Goal: Check status

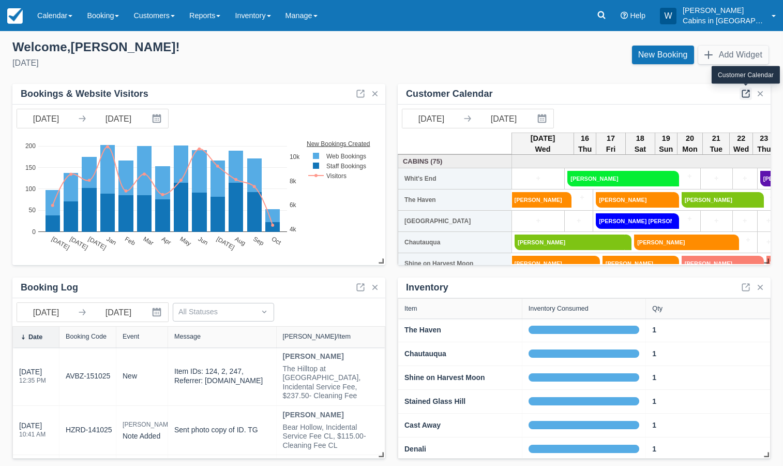
click at [746, 92] on link at bounding box center [746, 93] width 12 height 12
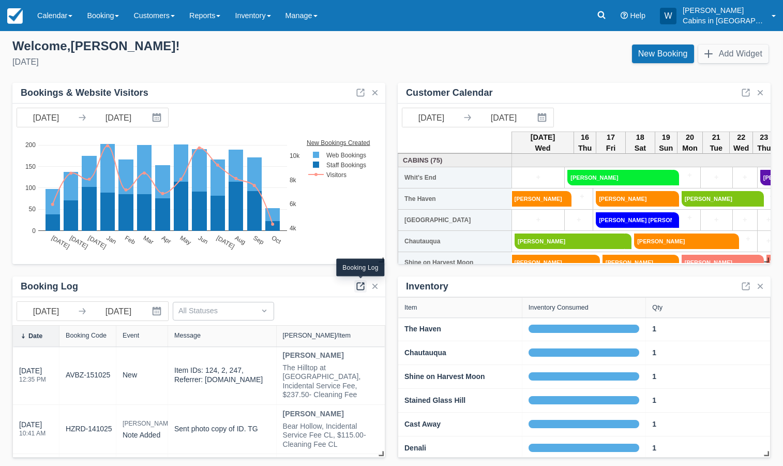
click at [363, 286] on link at bounding box center [360, 286] width 12 height 12
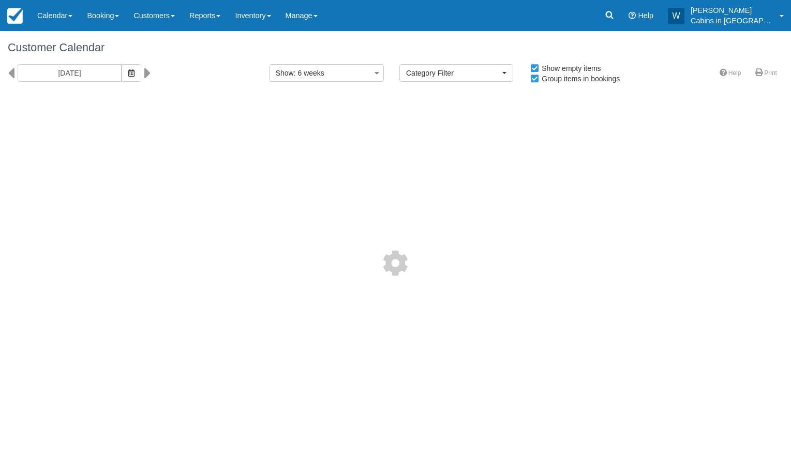
select select
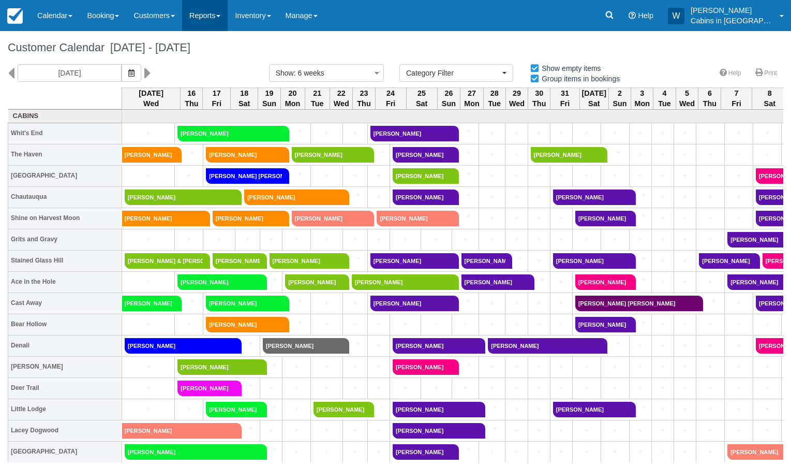
click at [228, 14] on link "Reports" at bounding box center [205, 15] width 46 height 31
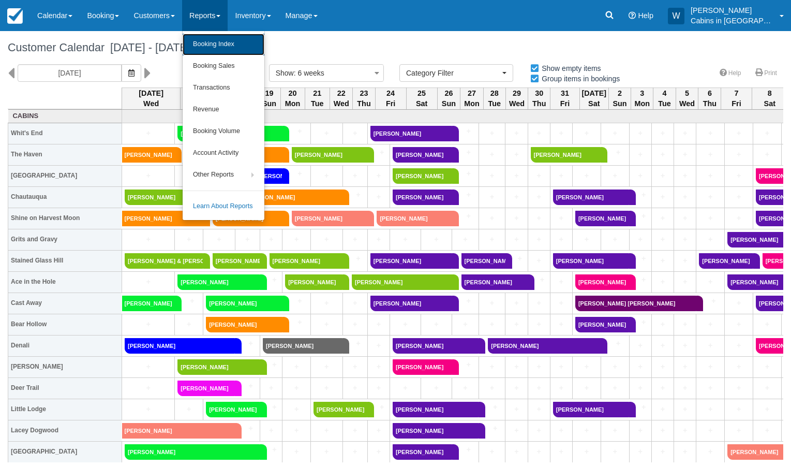
click at [224, 43] on link "Booking Index" at bounding box center [224, 45] width 82 height 22
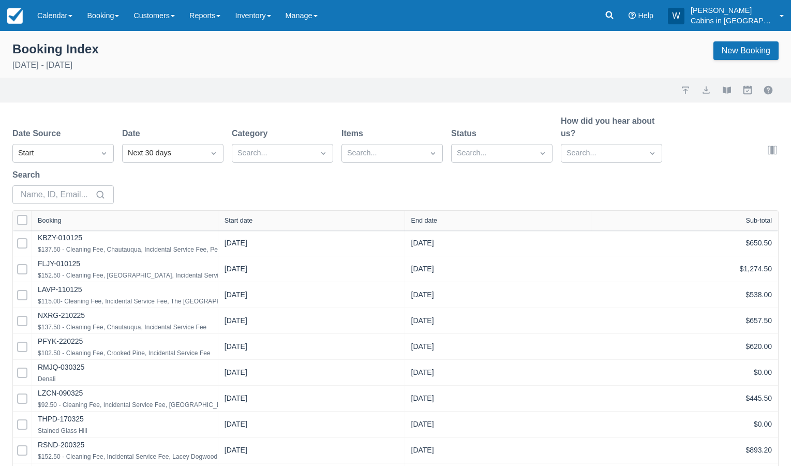
select select "25"
click at [80, 149] on div "Start" at bounding box center [53, 152] width 71 height 11
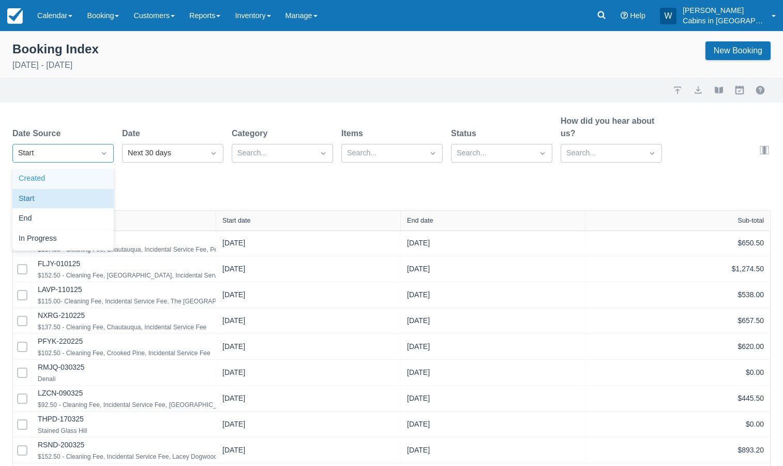
click at [75, 174] on div "Created" at bounding box center [62, 179] width 101 height 20
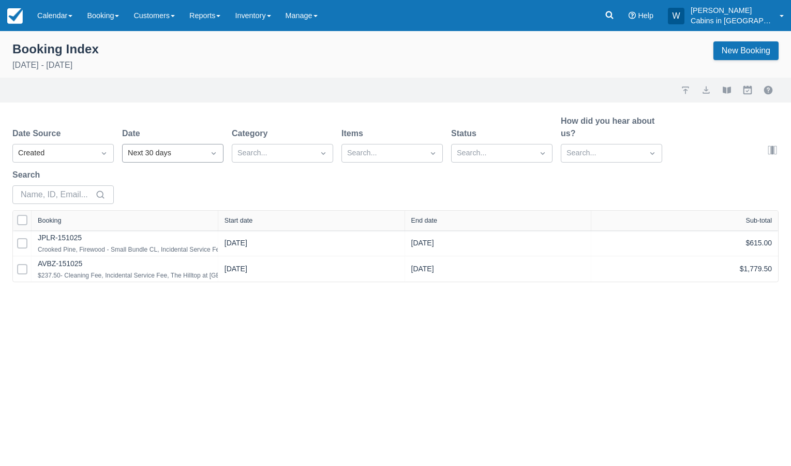
click at [153, 154] on div "Next 30 days" at bounding box center [163, 152] width 71 height 11
click at [163, 214] on div "Today" at bounding box center [172, 218] width 101 height 20
click at [78, 18] on link "Calendar" at bounding box center [55, 15] width 50 height 31
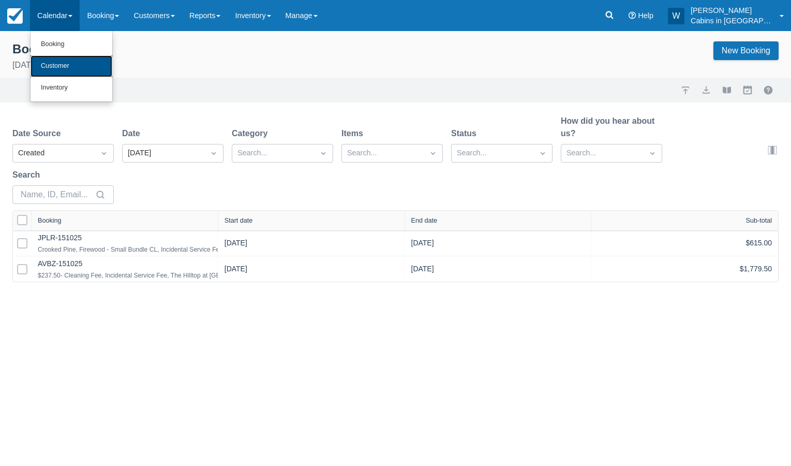
click at [76, 67] on link "Customer" at bounding box center [72, 66] width 82 height 22
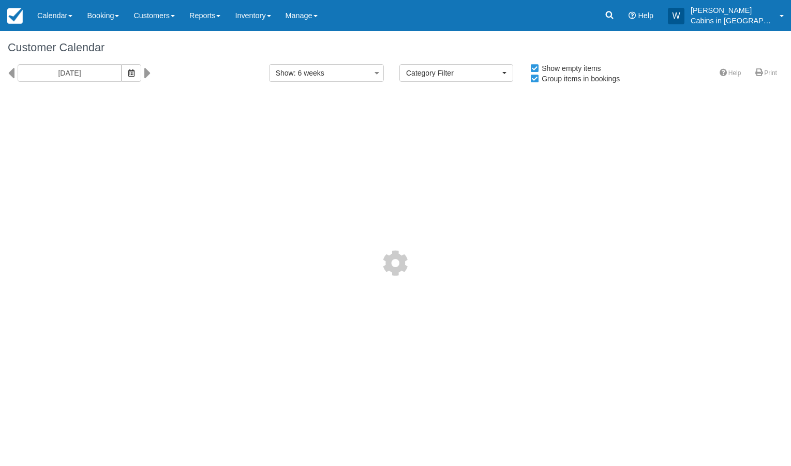
select select
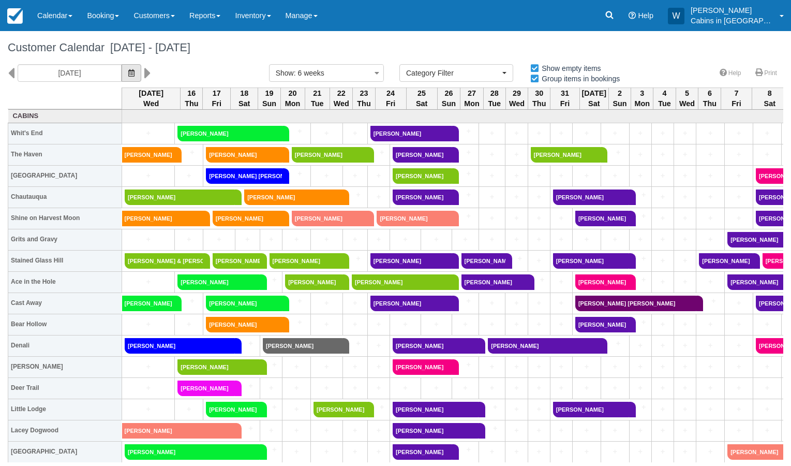
click at [122, 73] on button "button" at bounding box center [132, 73] width 20 height 18
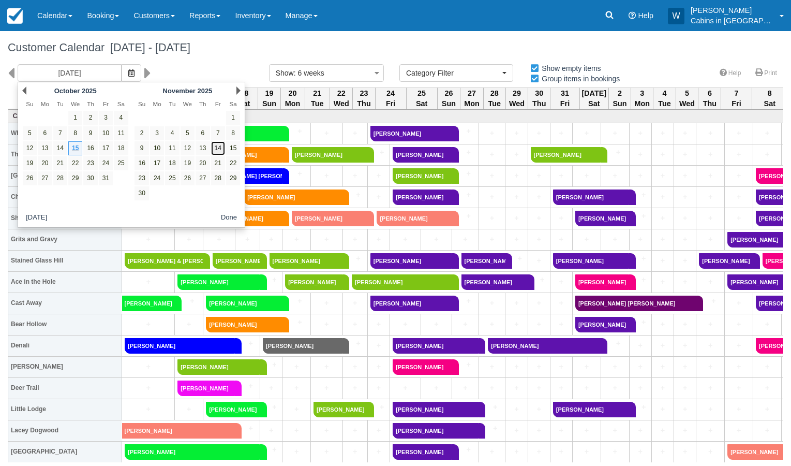
click at [216, 151] on link "14" at bounding box center [218, 148] width 14 height 14
type input "11/14/25"
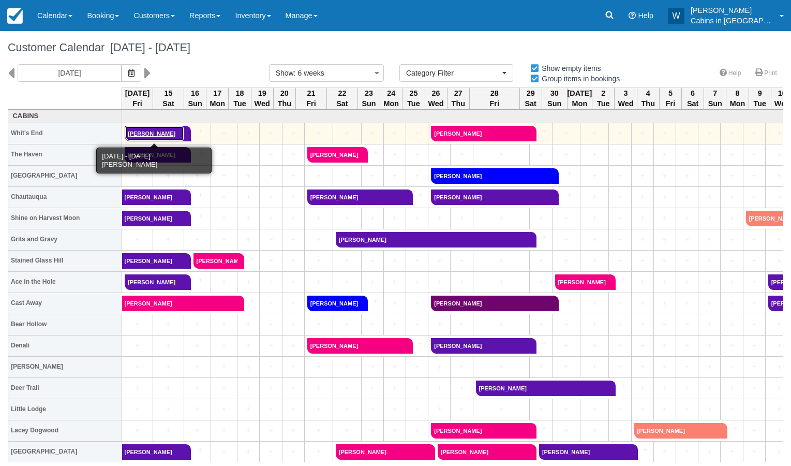
click at [152, 131] on link "[PERSON_NAME]" at bounding box center [154, 134] width 59 height 16
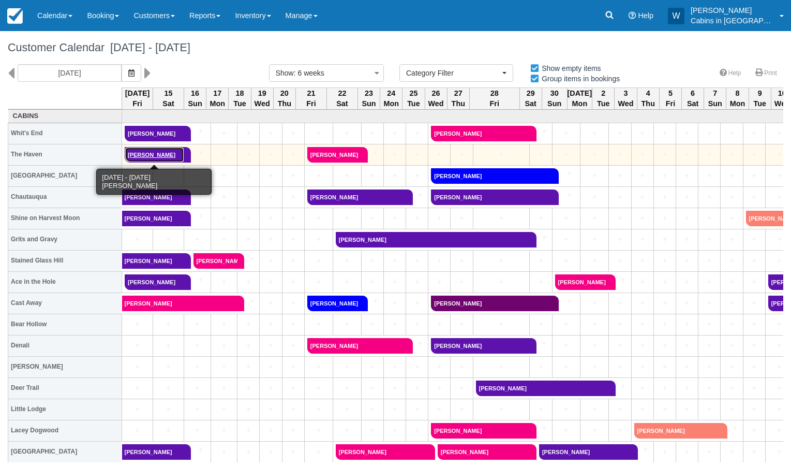
click at [162, 153] on link "Justin Whittington" at bounding box center [154, 155] width 59 height 16
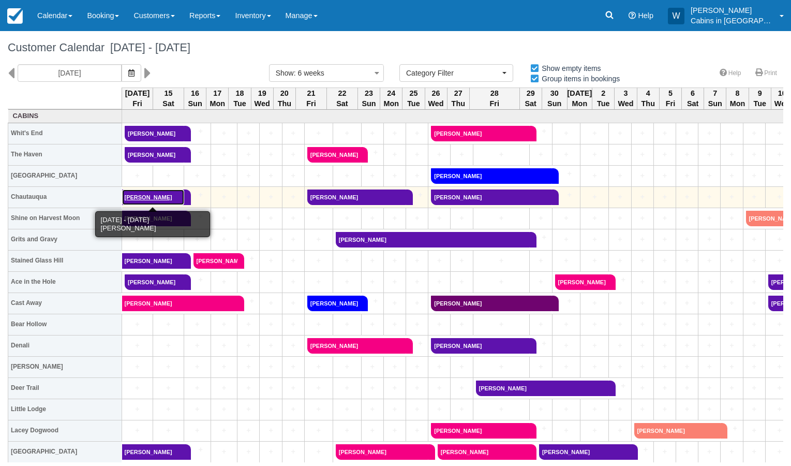
click at [154, 198] on link "Paul Meggs" at bounding box center [153, 197] width 62 height 16
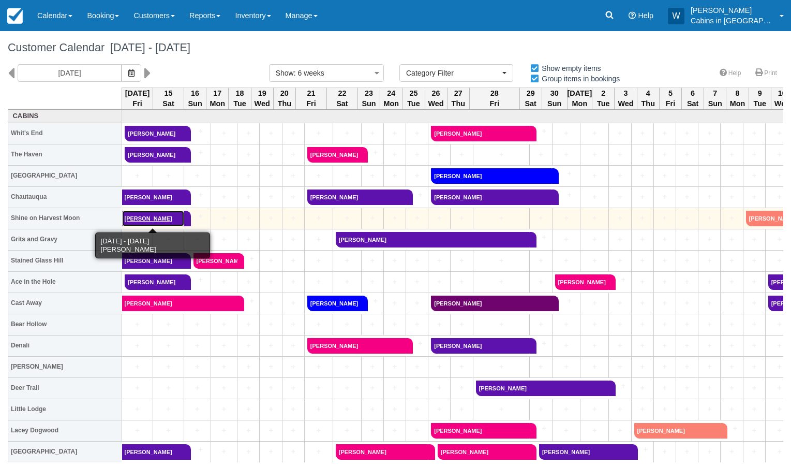
click at [141, 214] on link "Jennifer Collins" at bounding box center [153, 219] width 62 height 16
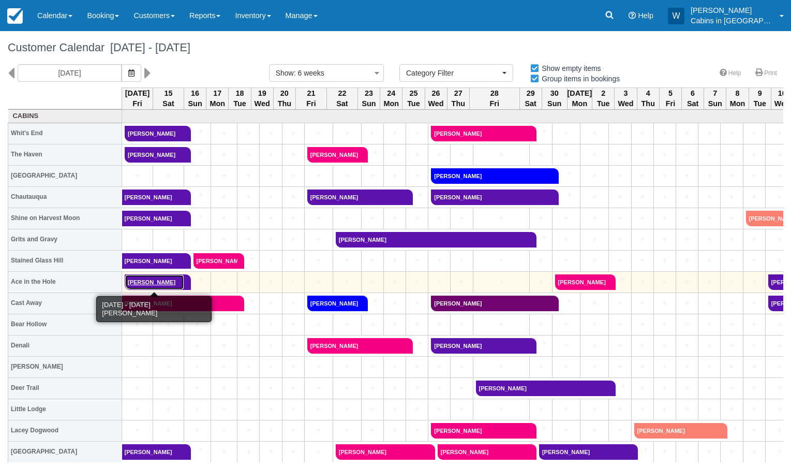
click at [159, 280] on link "CATHERINE HUDSON" at bounding box center [154, 282] width 59 height 16
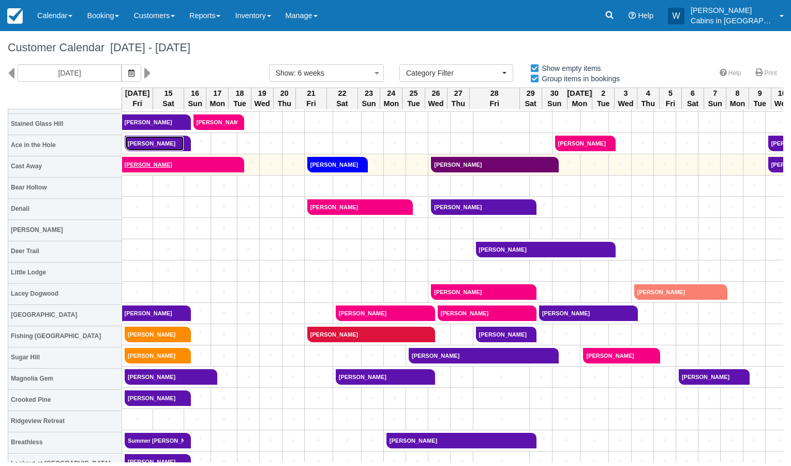
scroll to position [146, 0]
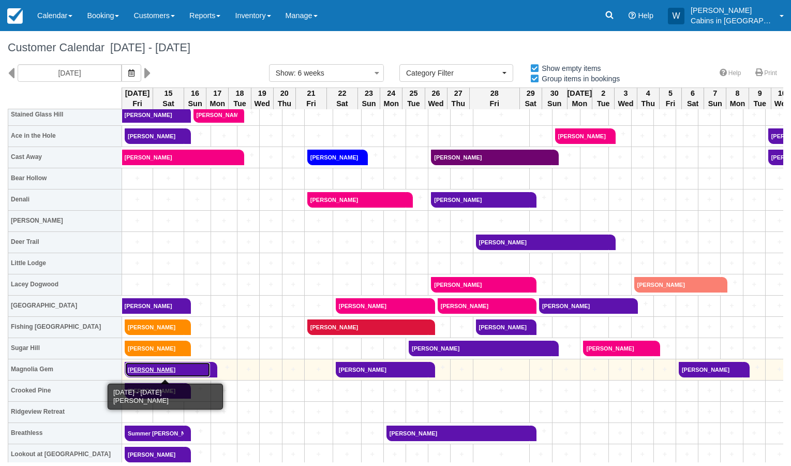
click at [160, 370] on link "Kylie Proctor" at bounding box center [168, 370] width 86 height 16
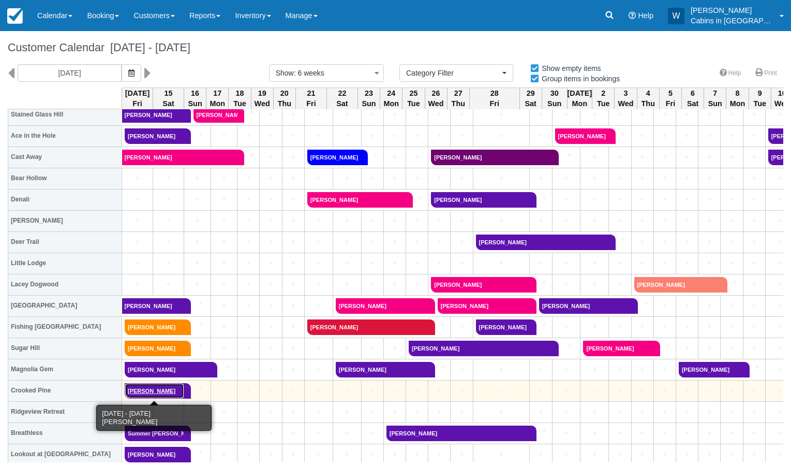
click at [164, 394] on link "Shane Greene" at bounding box center [154, 391] width 59 height 16
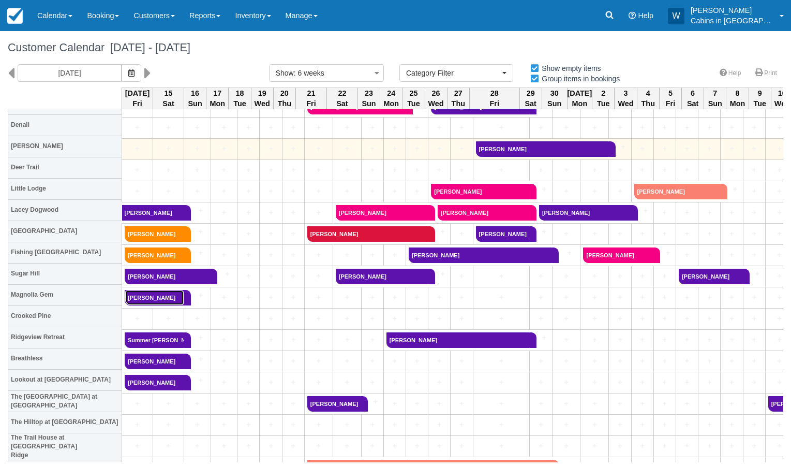
scroll to position [245, 0]
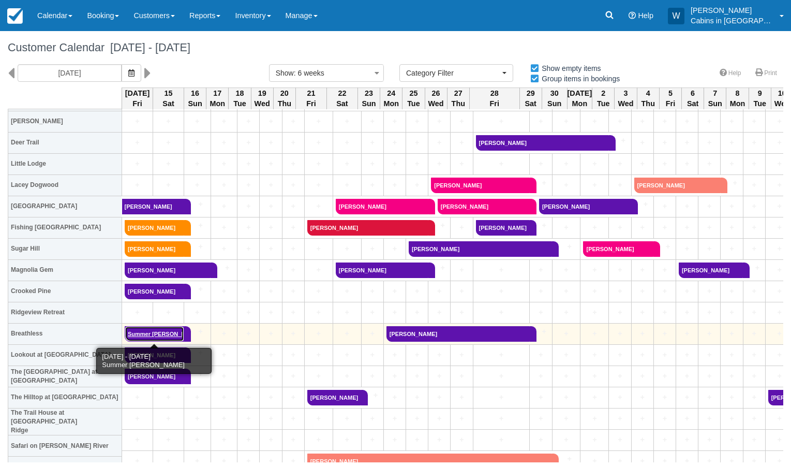
click at [146, 335] on link "Summer Borth" at bounding box center [154, 334] width 59 height 16
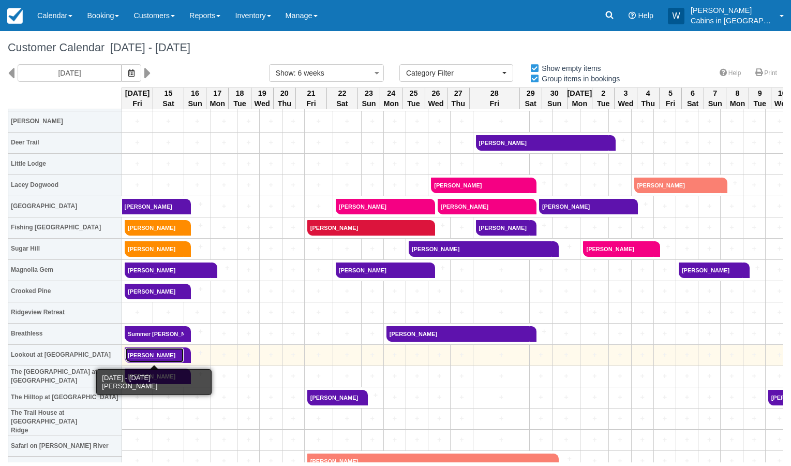
click at [156, 355] on link "[PERSON_NAME]" at bounding box center [154, 355] width 59 height 16
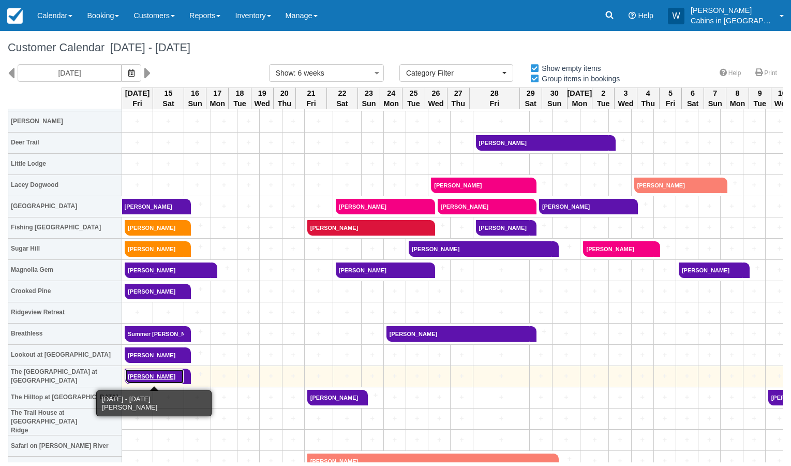
click at [162, 374] on link "Joshua Yarborough" at bounding box center [154, 376] width 59 height 16
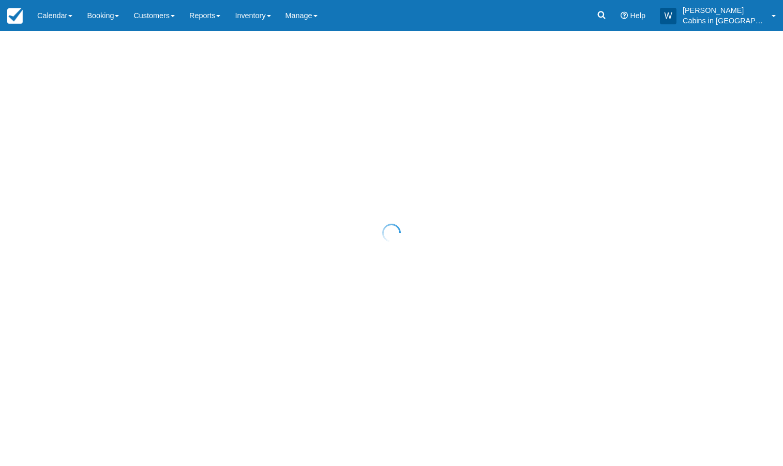
select select "20"
